Goal: Find contact information: Find contact information

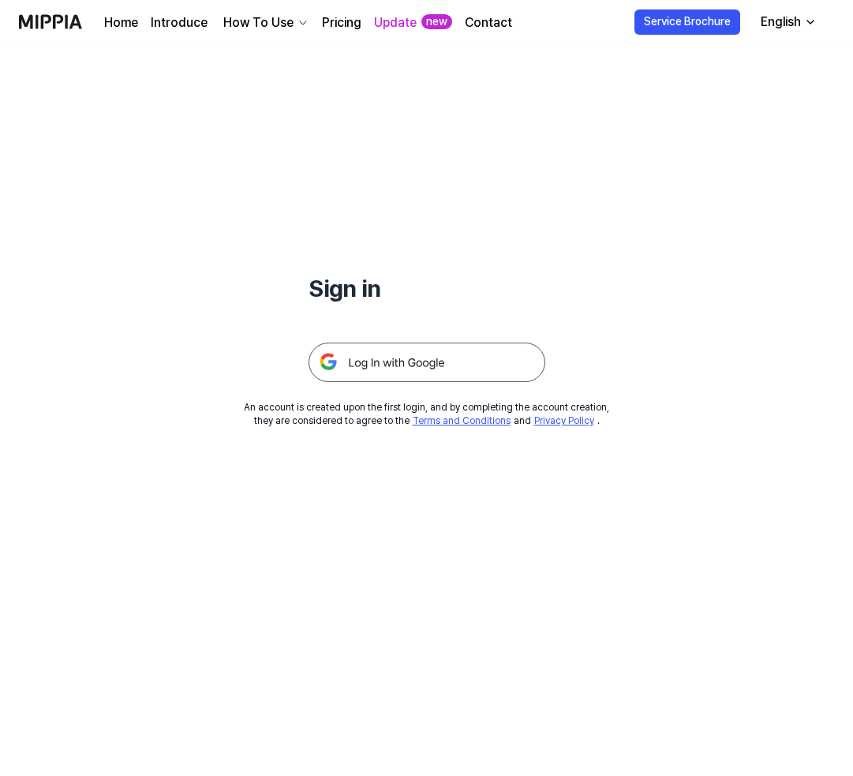
click at [405, 382] on img at bounding box center [427, 362] width 237 height 39
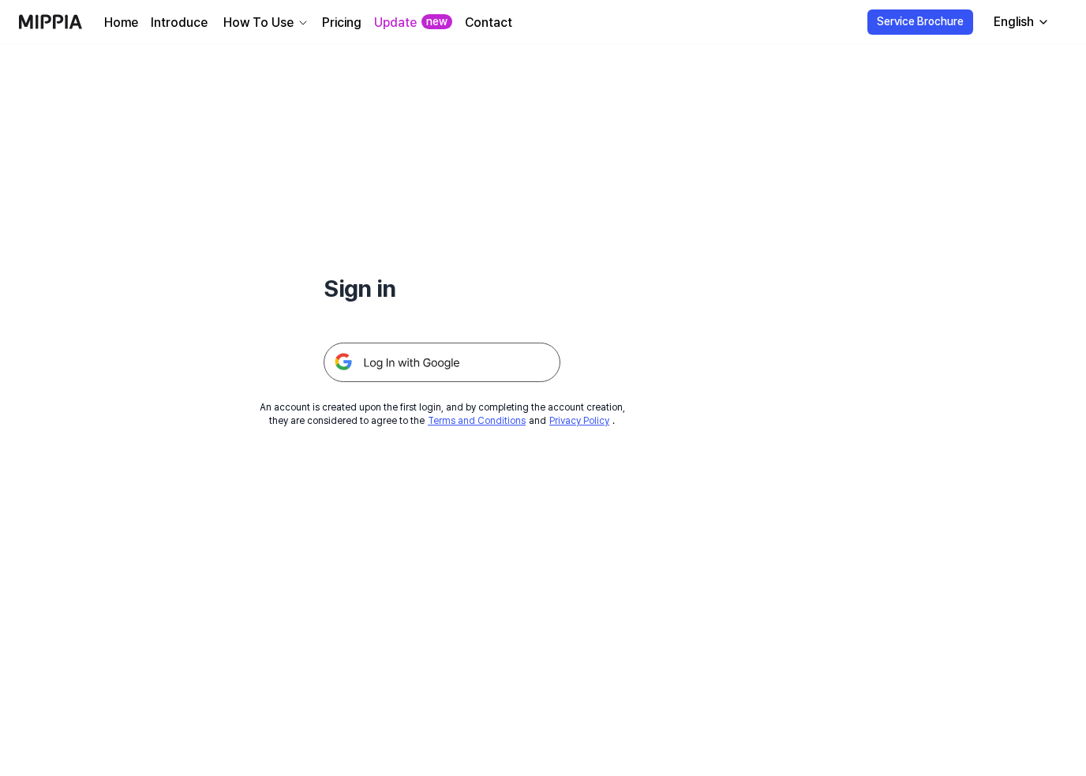
click at [62, 28] on img at bounding box center [50, 21] width 63 height 43
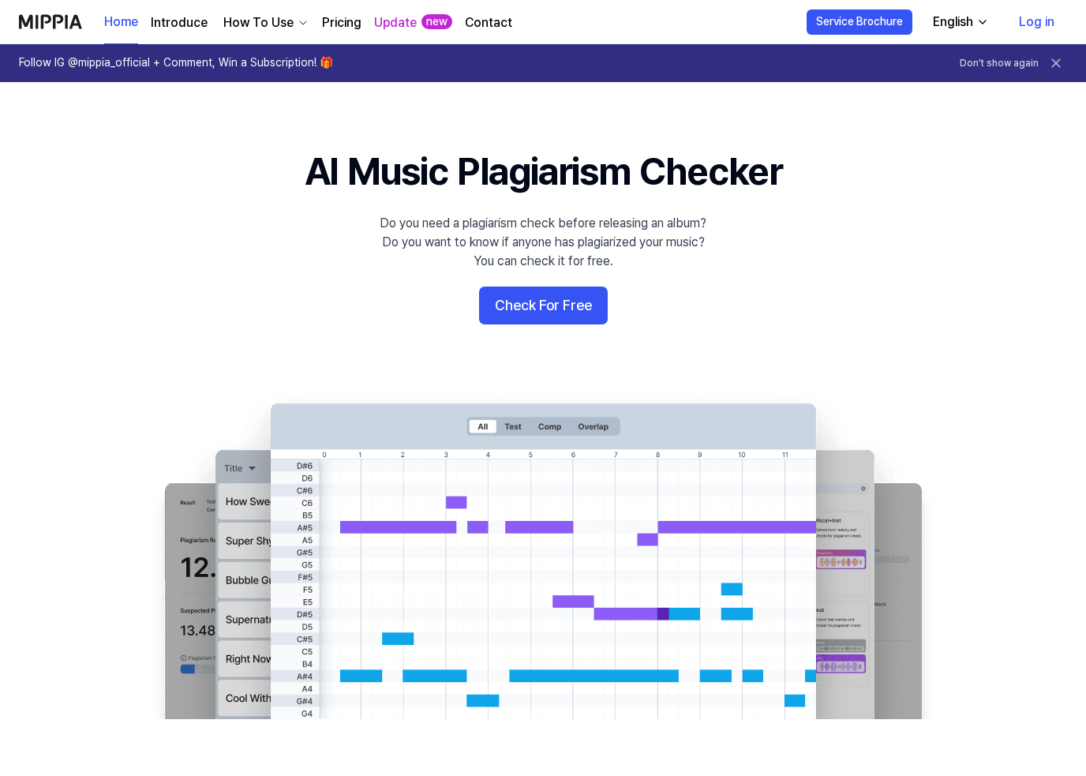
click at [852, 23] on link "Log in" at bounding box center [1036, 22] width 61 height 44
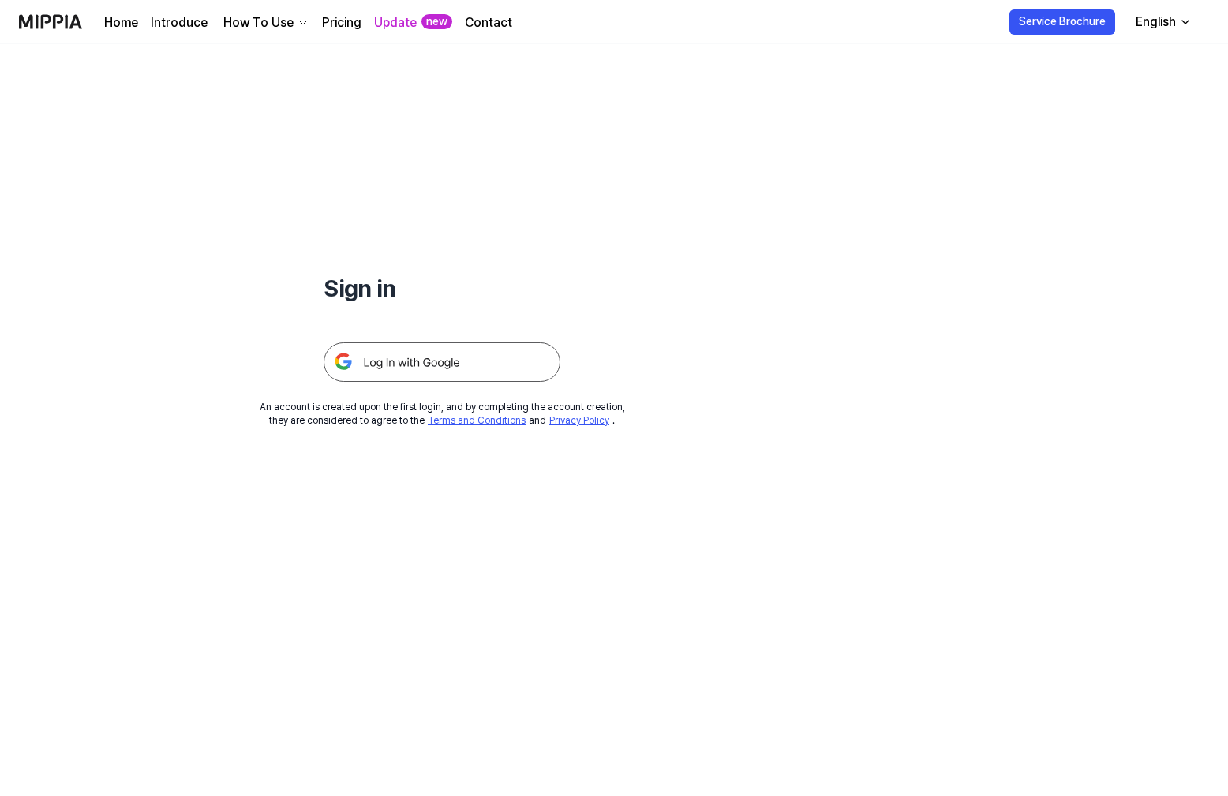
click at [547, 382] on img at bounding box center [442, 362] width 237 height 39
click at [512, 24] on link "Contact" at bounding box center [488, 22] width 47 height 19
